Goal: Task Accomplishment & Management: Use online tool/utility

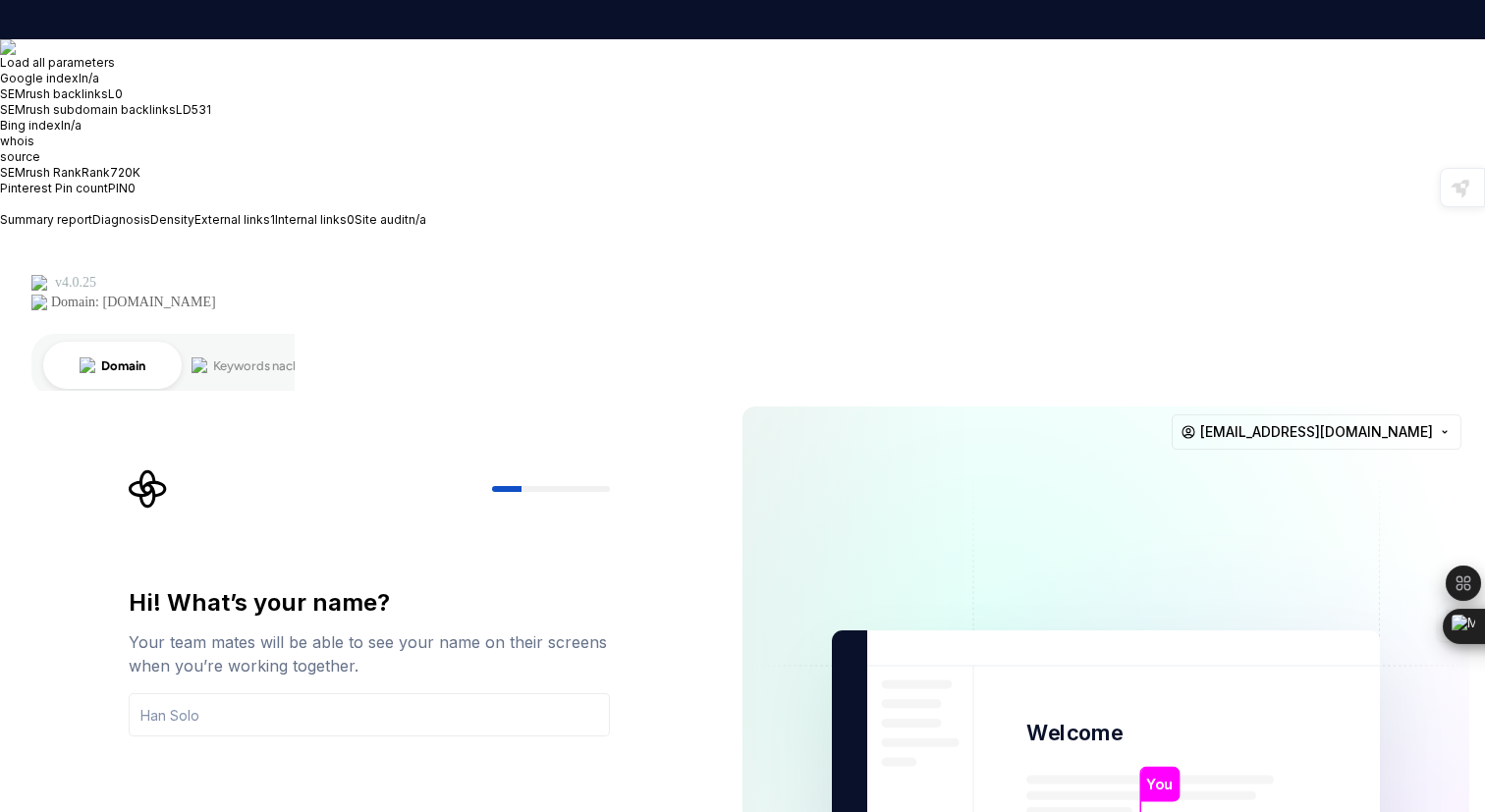
drag, startPoint x: 275, startPoint y: 351, endPoint x: 148, endPoint y: 350, distance: 127.0
click at [148, 694] on input "text" at bounding box center [370, 715] width 481 height 43
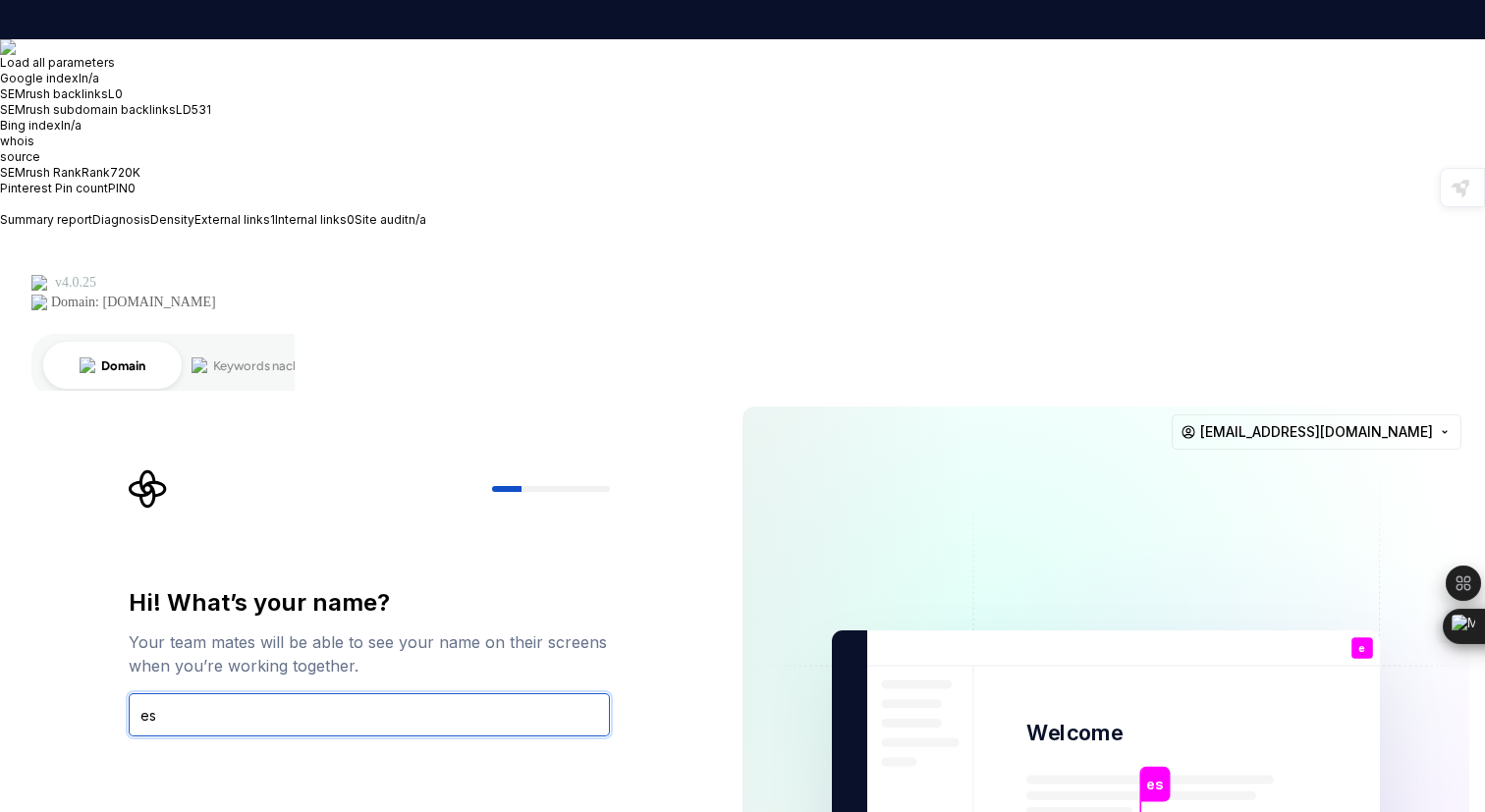
type input "e"
type input "[PERSON_NAME]"
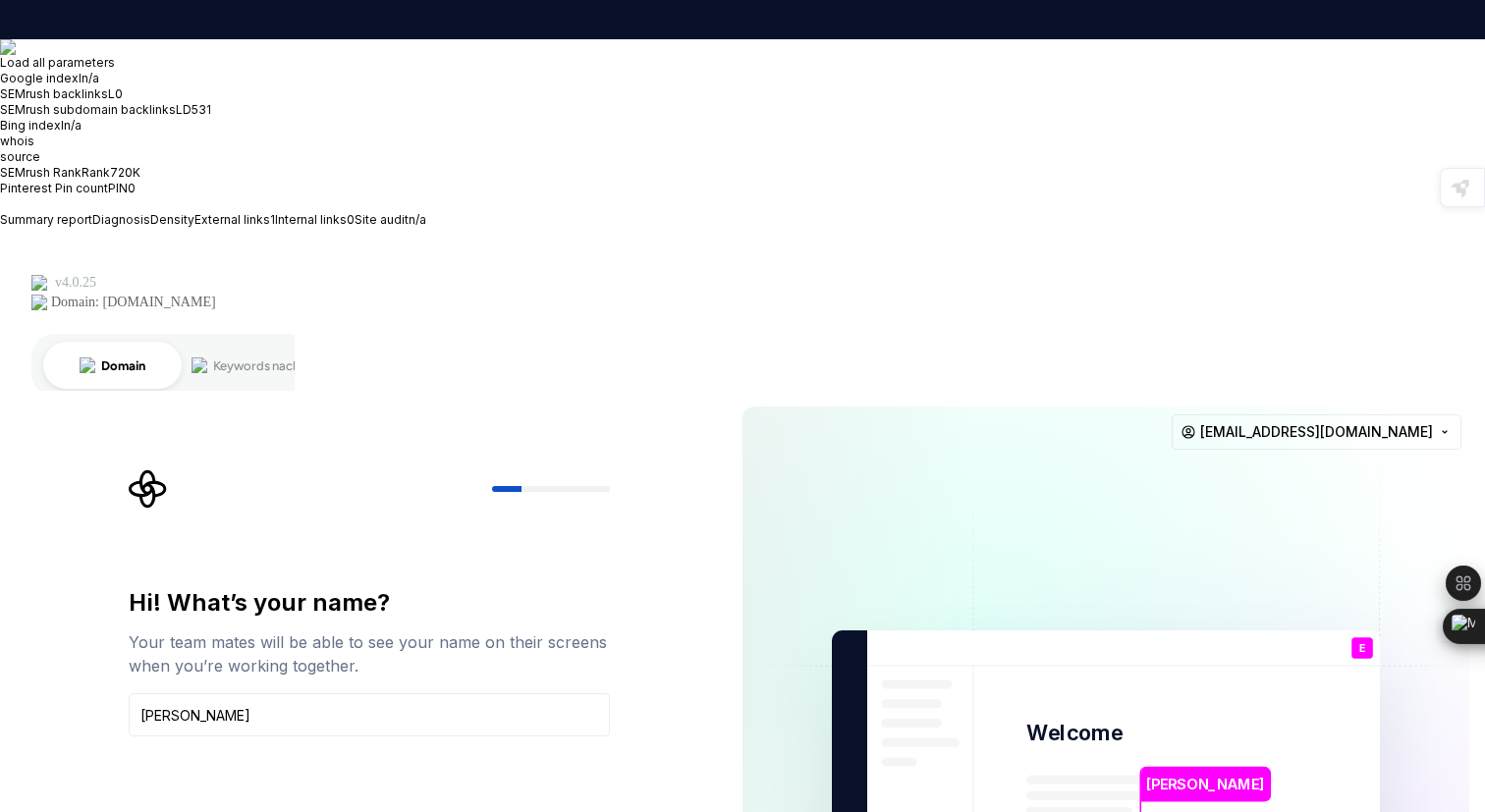
click at [500, 589] on div at bounding box center [501, 581] width 4 height 32
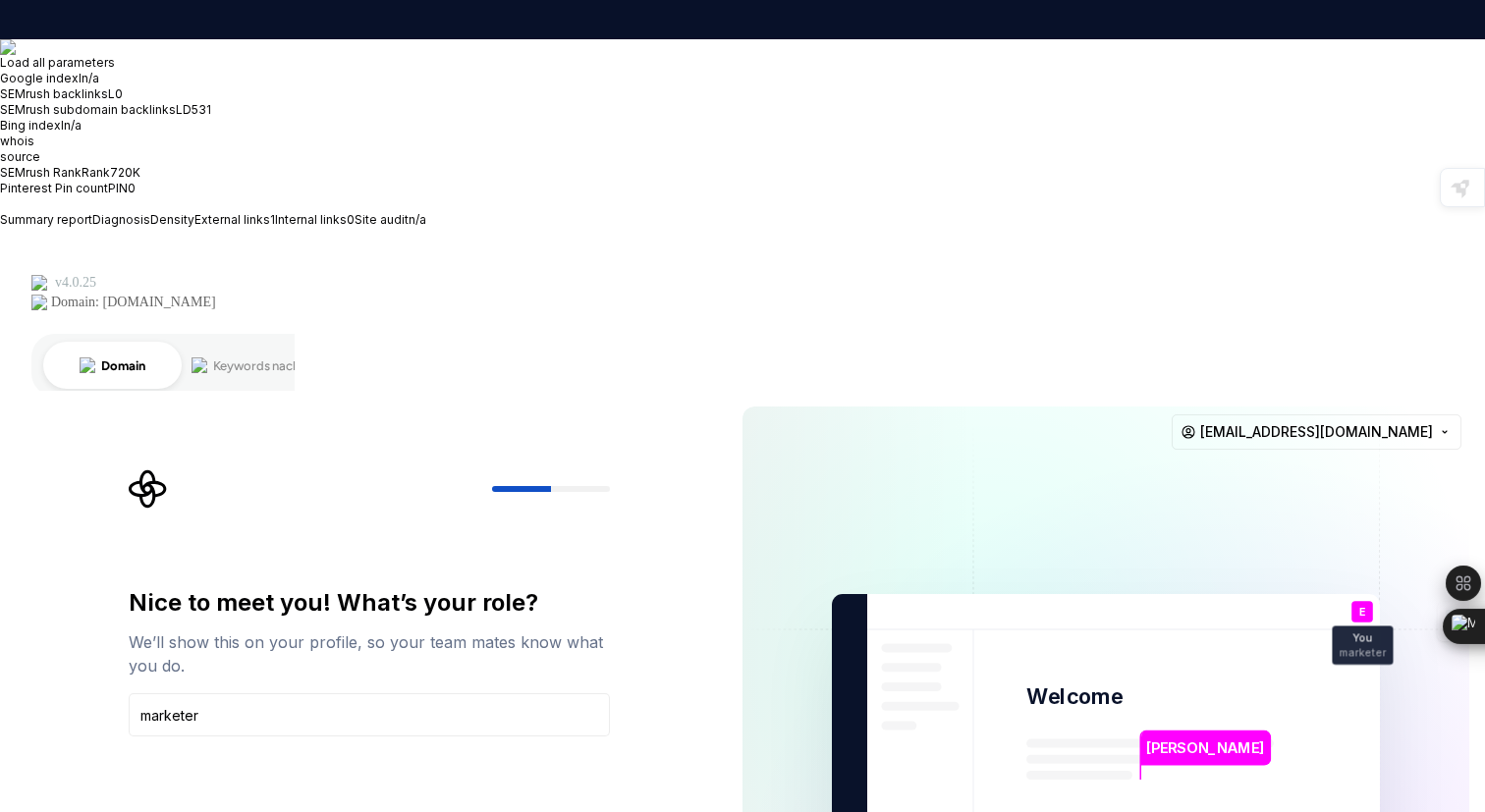
click at [177, 694] on input "marketer" at bounding box center [370, 715] width 481 height 43
drag, startPoint x: 212, startPoint y: 372, endPoint x: 128, endPoint y: 368, distance: 84.1
click at [129, 694] on input "markater" at bounding box center [370, 715] width 481 height 43
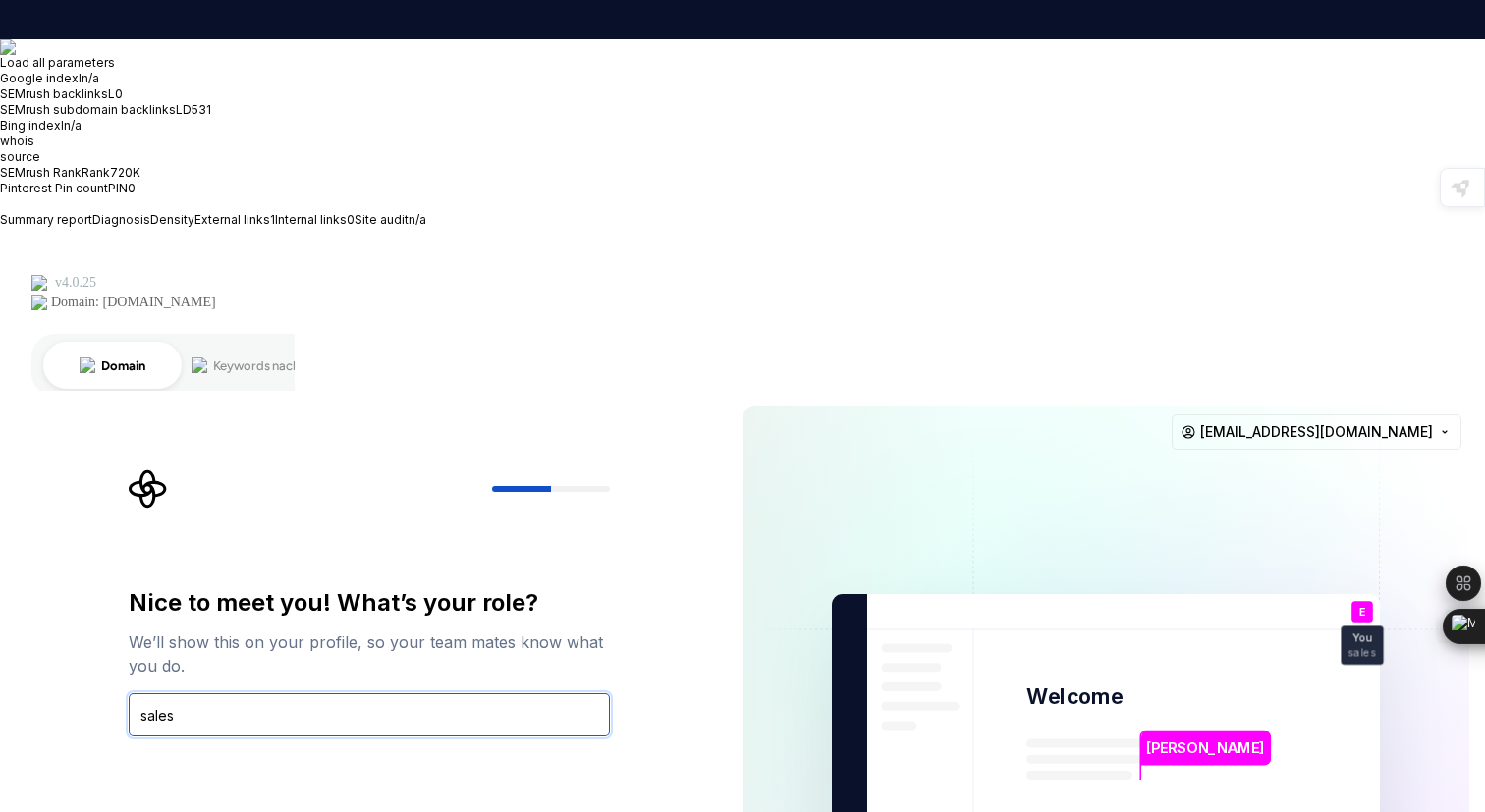
type input "sales"
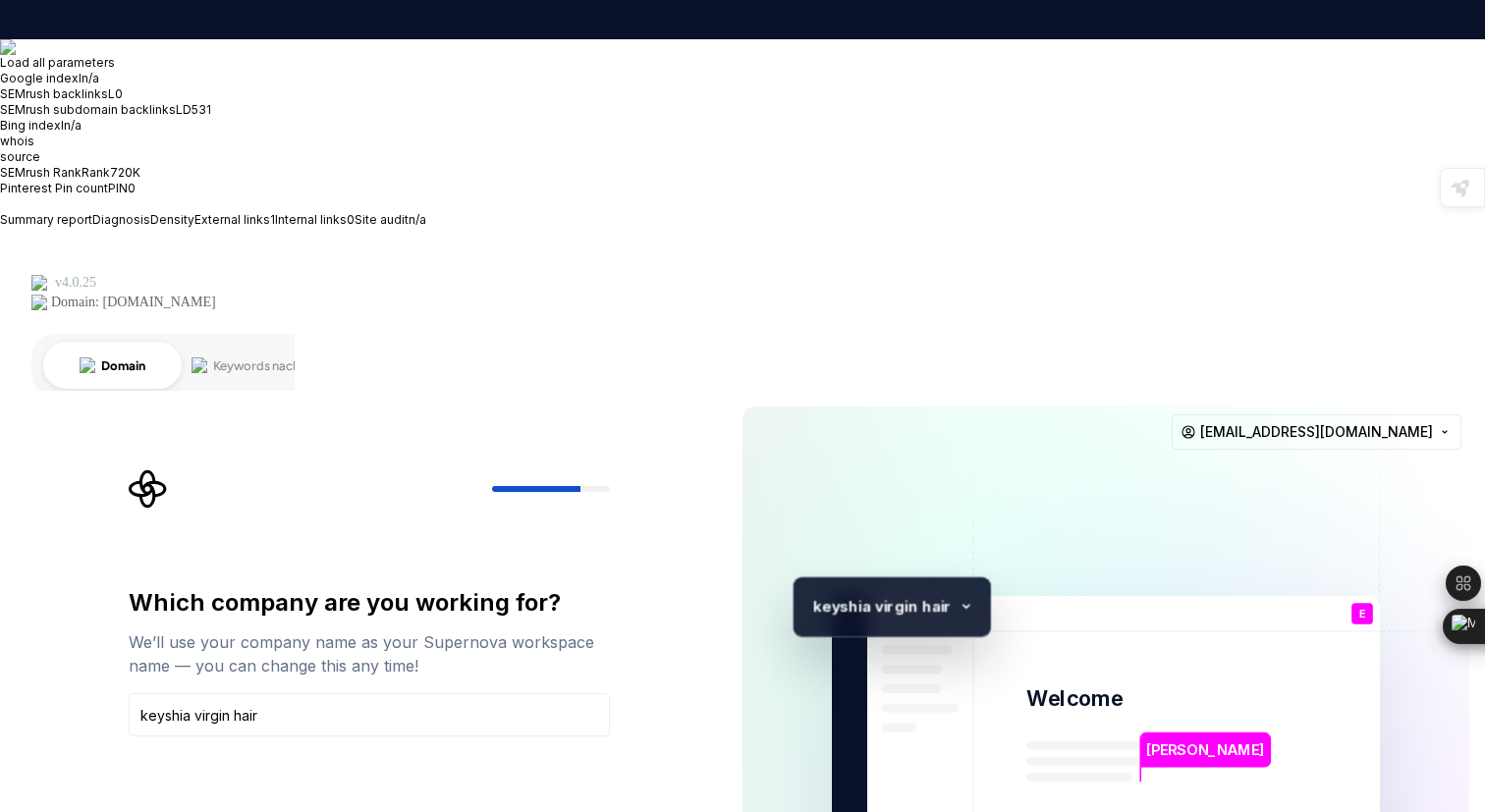
type input "keyshia virgin hair"
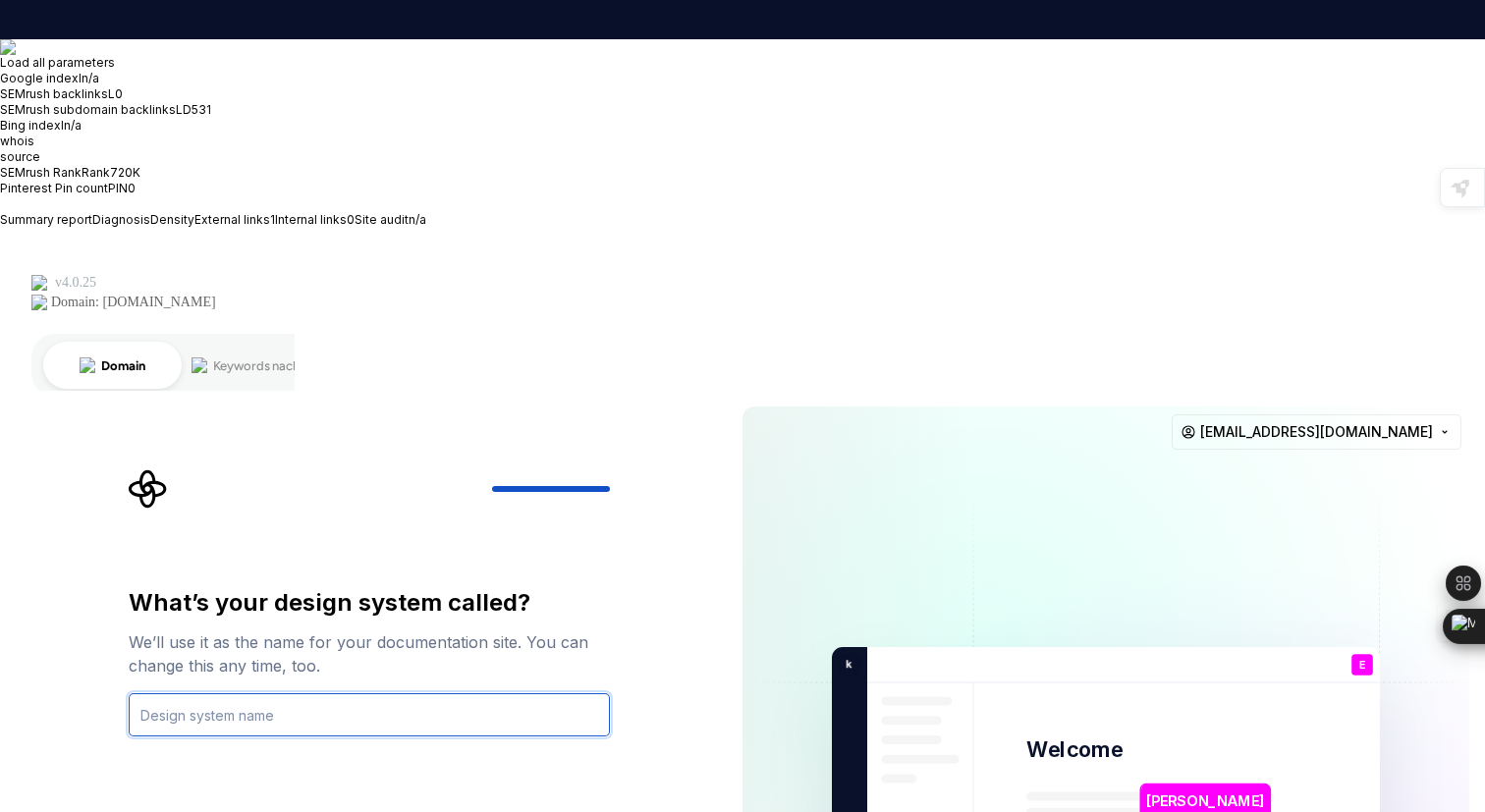
click at [184, 694] on input "text" at bounding box center [370, 715] width 481 height 43
type input "keyshia"
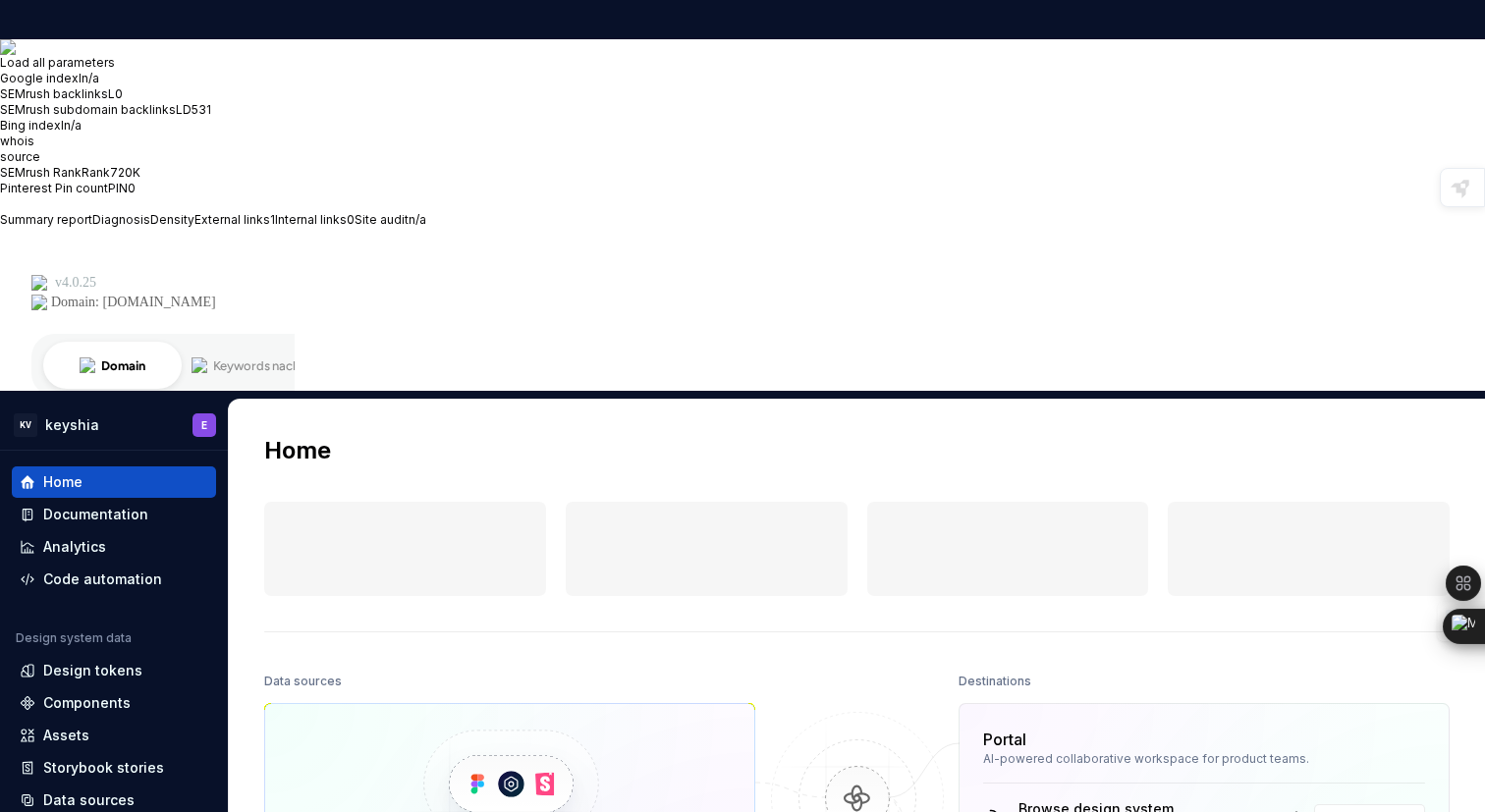
scroll to position [39, 0]
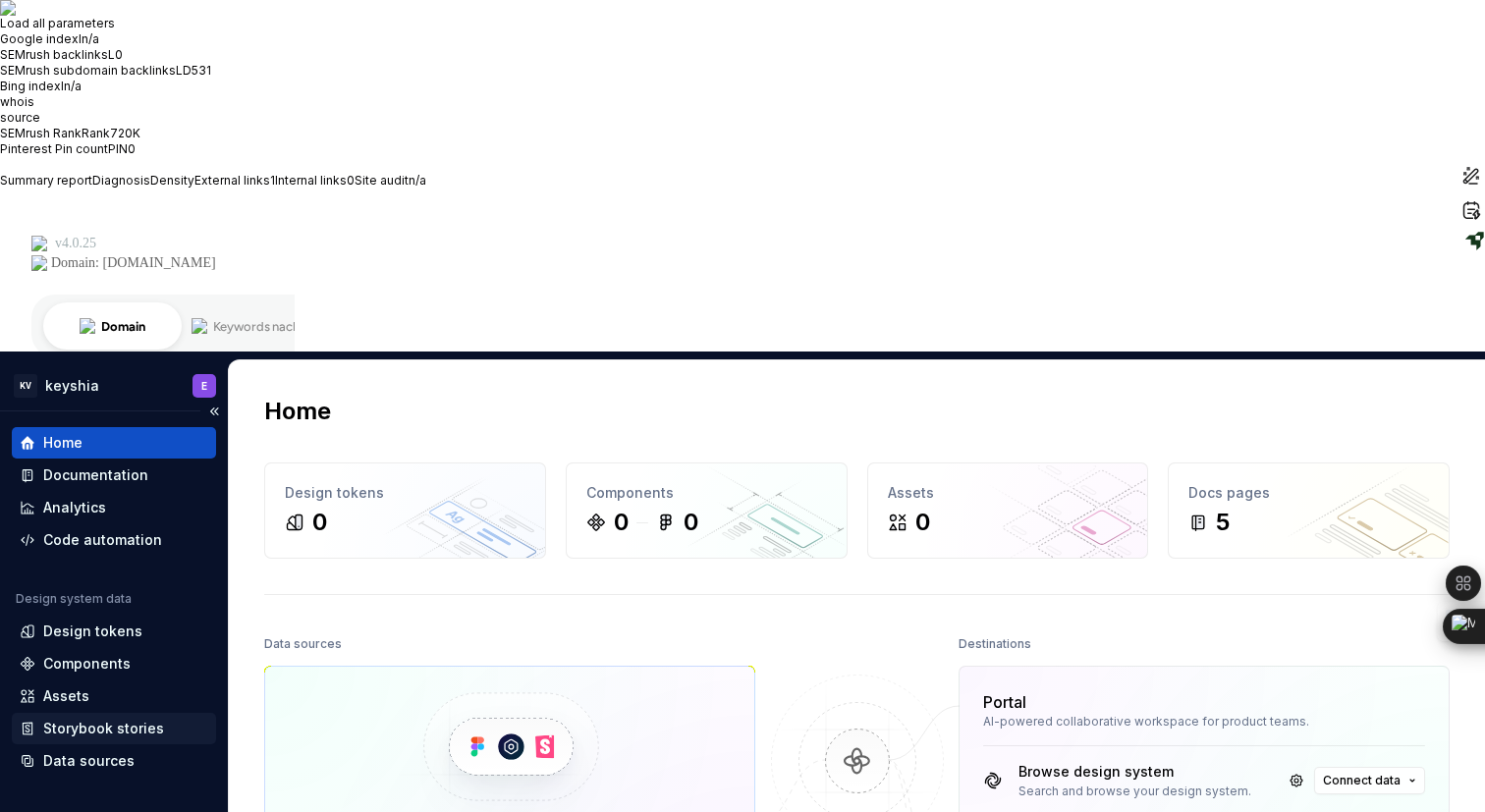
click at [128, 719] on div "Storybook stories" at bounding box center [103, 729] width 121 height 20
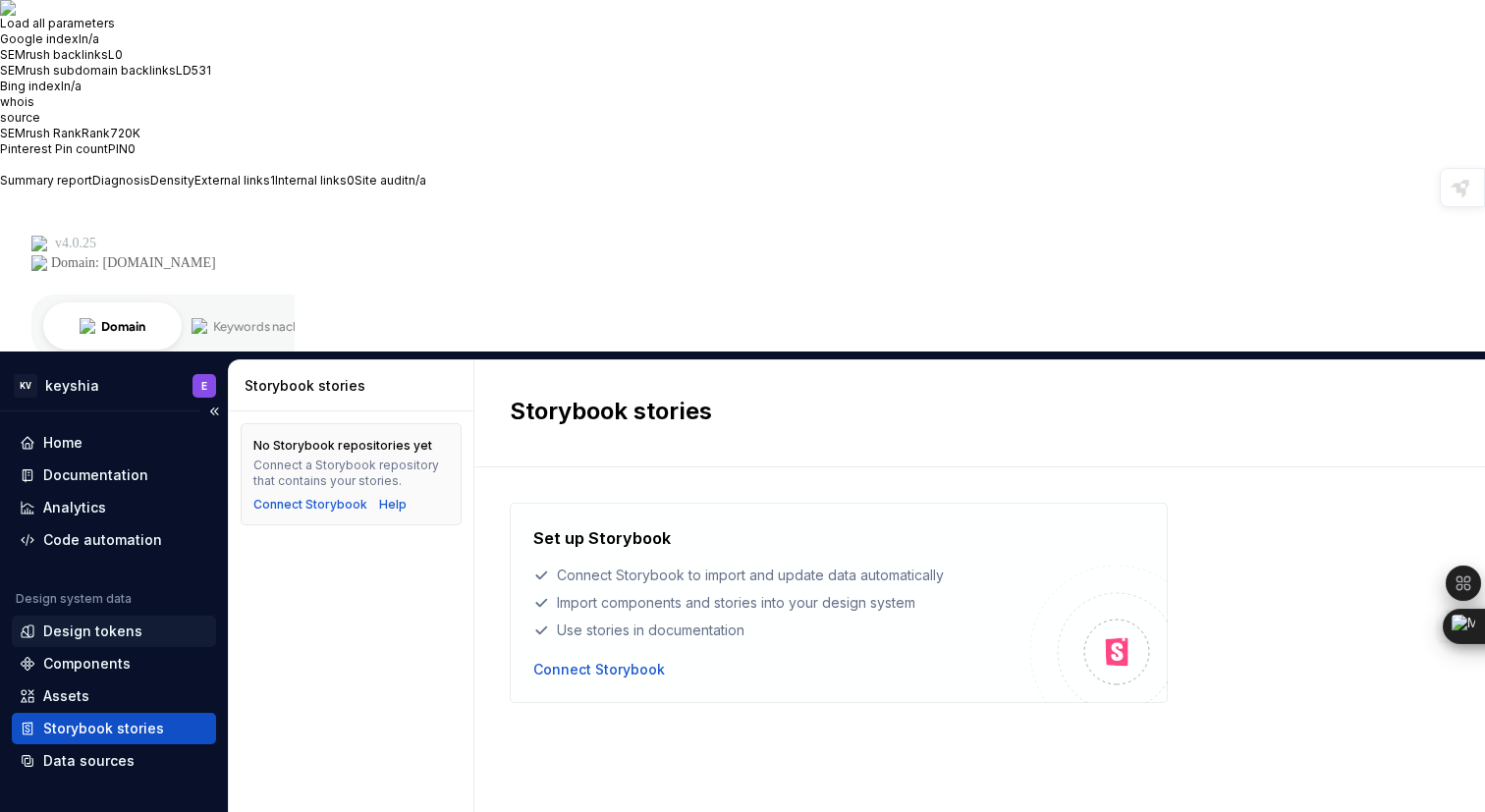
click at [114, 622] on div "Design tokens" at bounding box center [93, 632] width 100 height 20
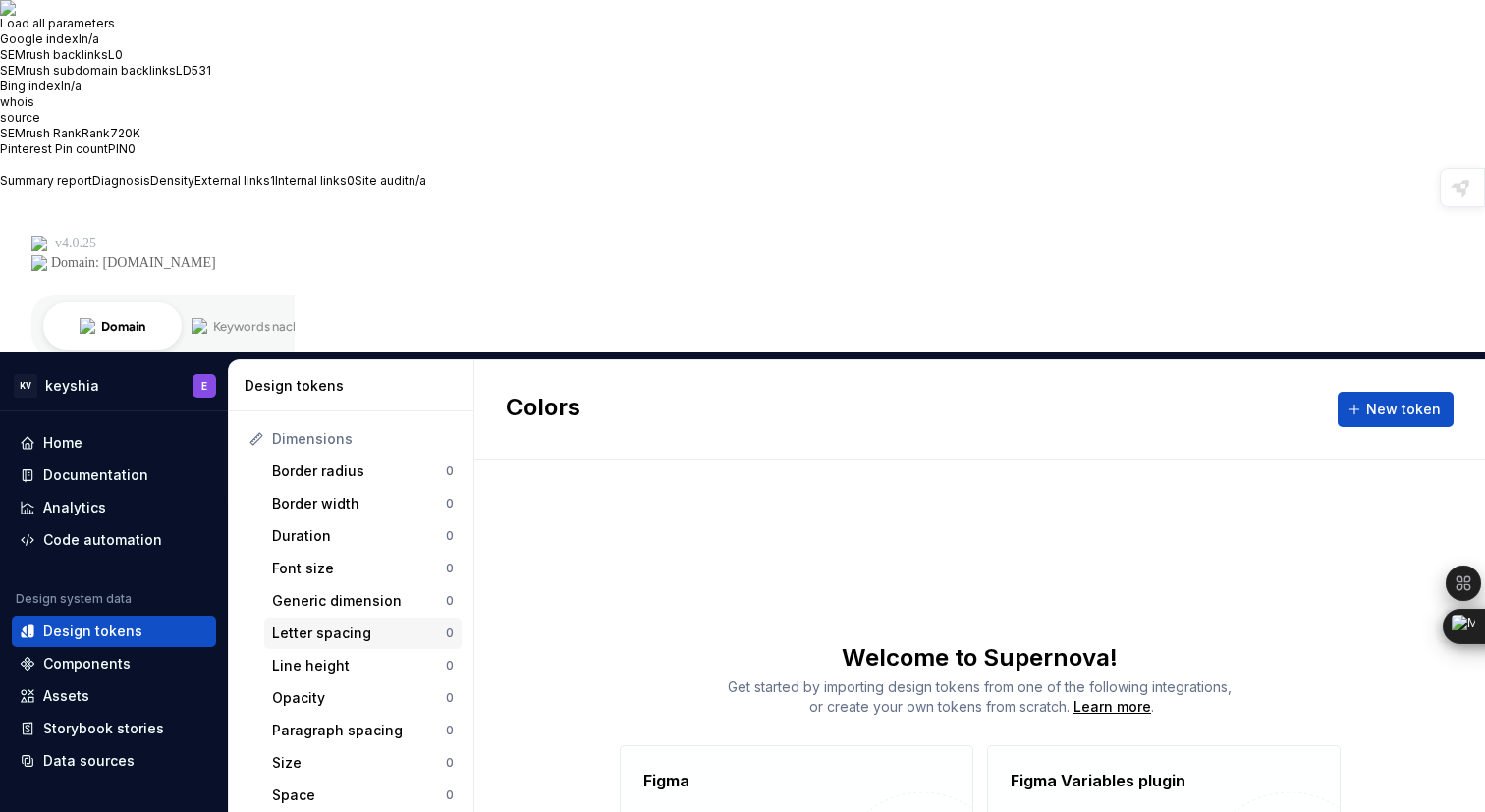
scroll to position [263, 0]
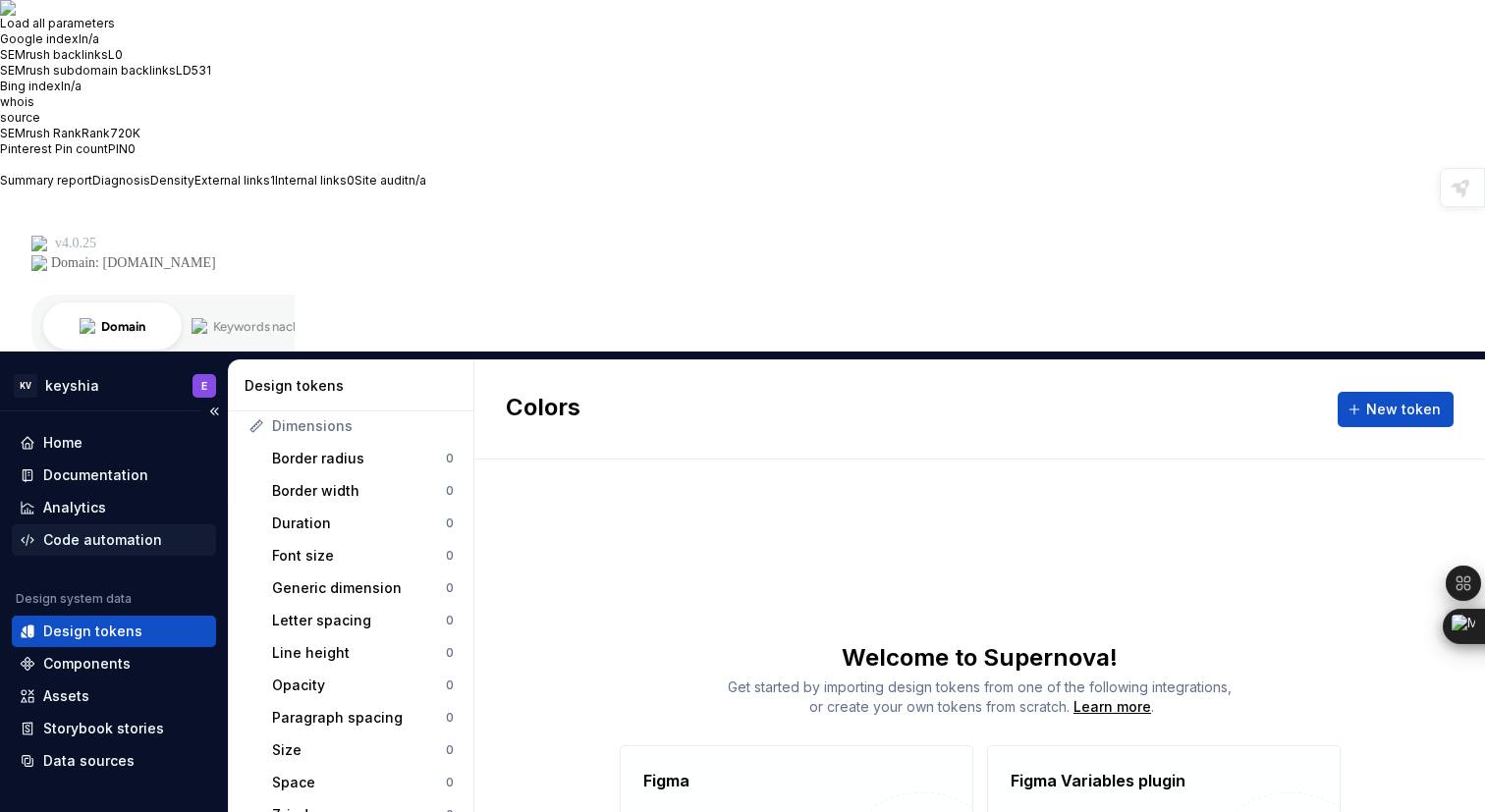
click at [110, 530] on div "Code automation" at bounding box center [102, 540] width 119 height 20
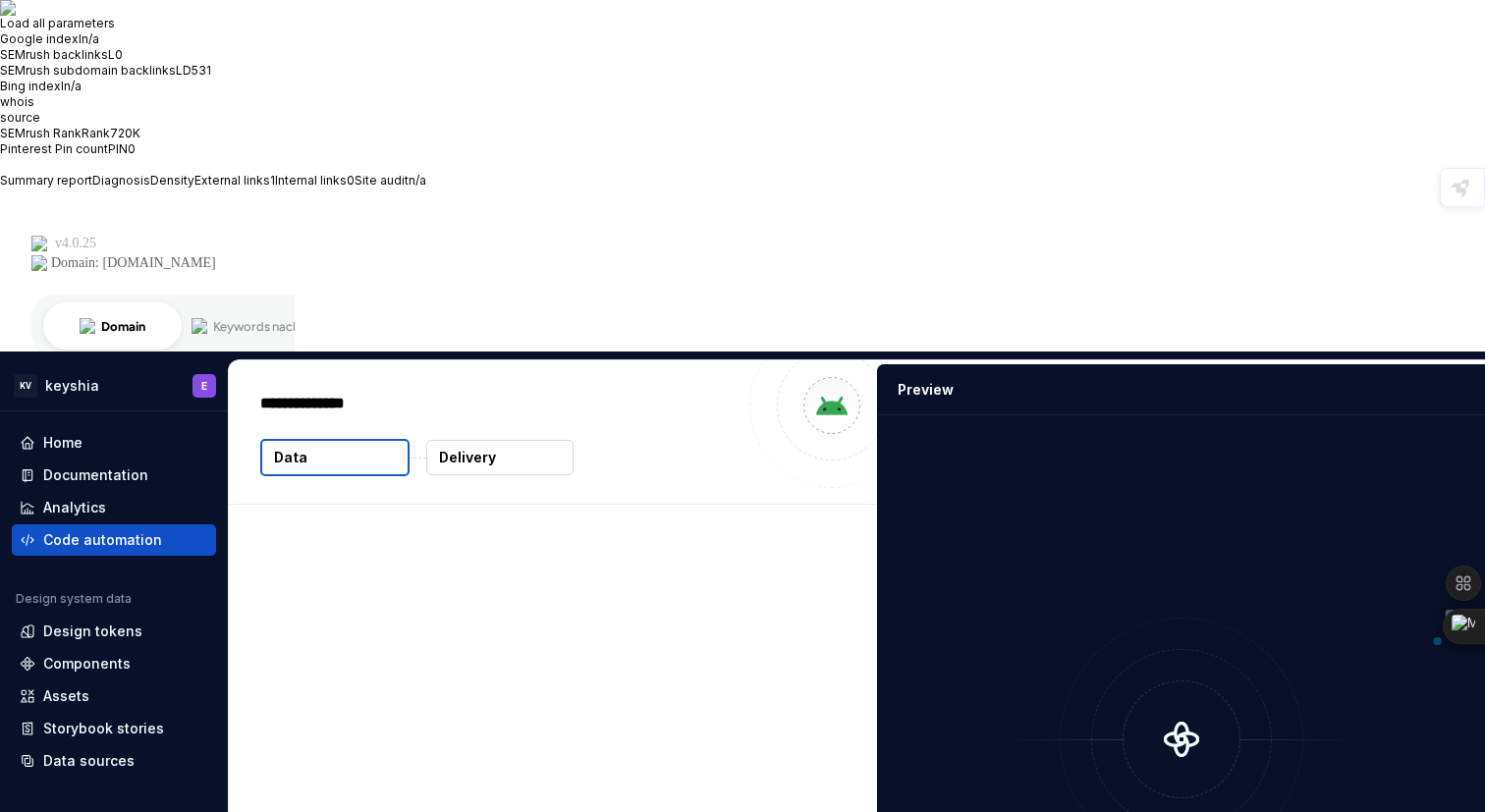
type textarea "*"
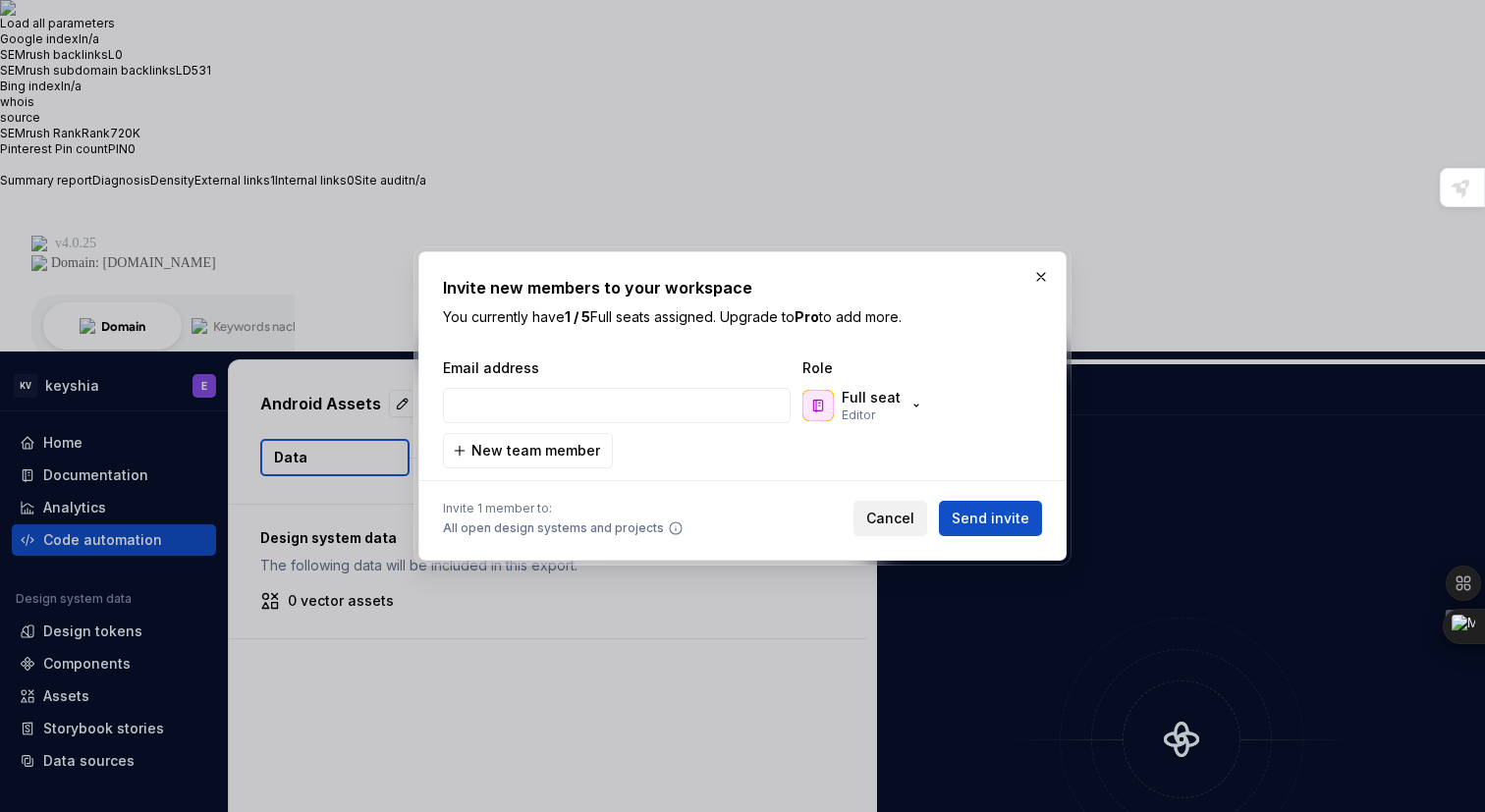
click at [890, 516] on span "Cancel" at bounding box center [890, 518] width 48 height 20
